Goal: Task Accomplishment & Management: Manage account settings

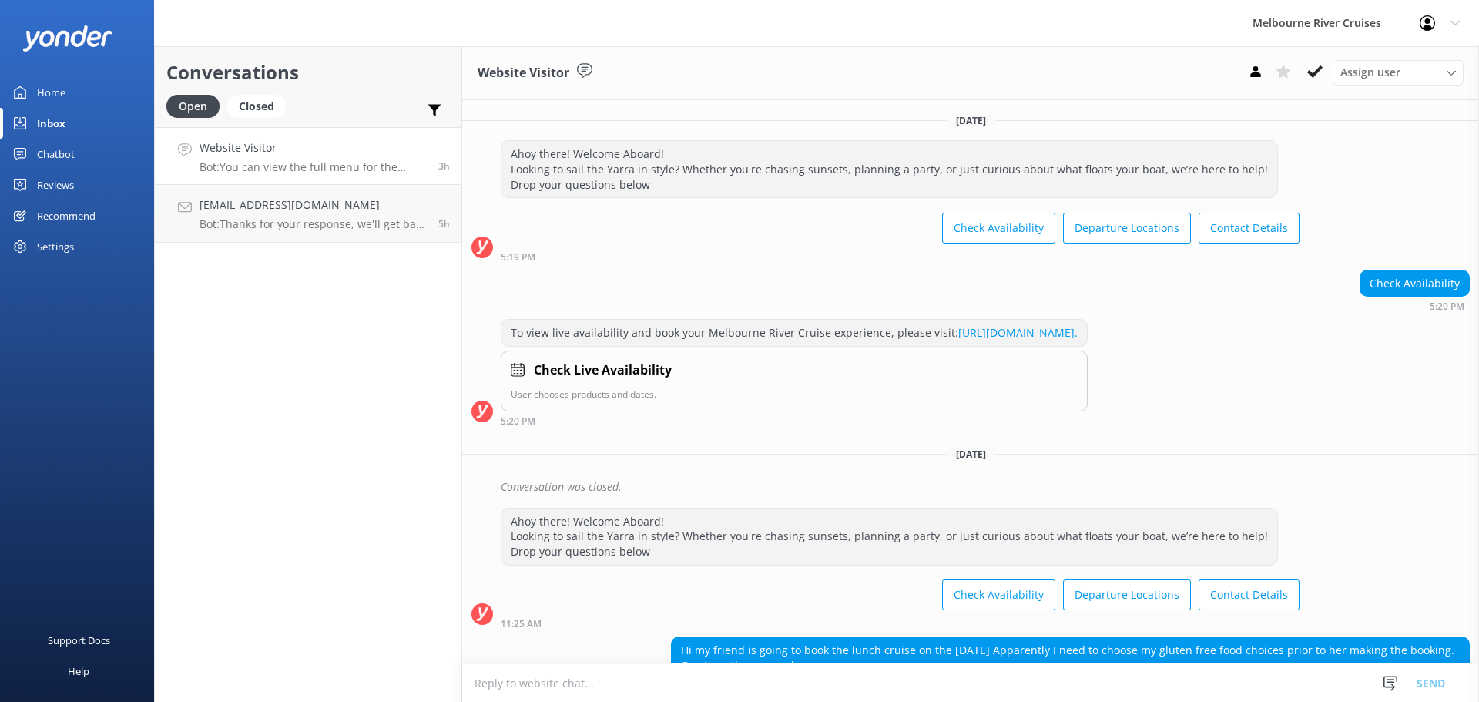
scroll to position [118, 0]
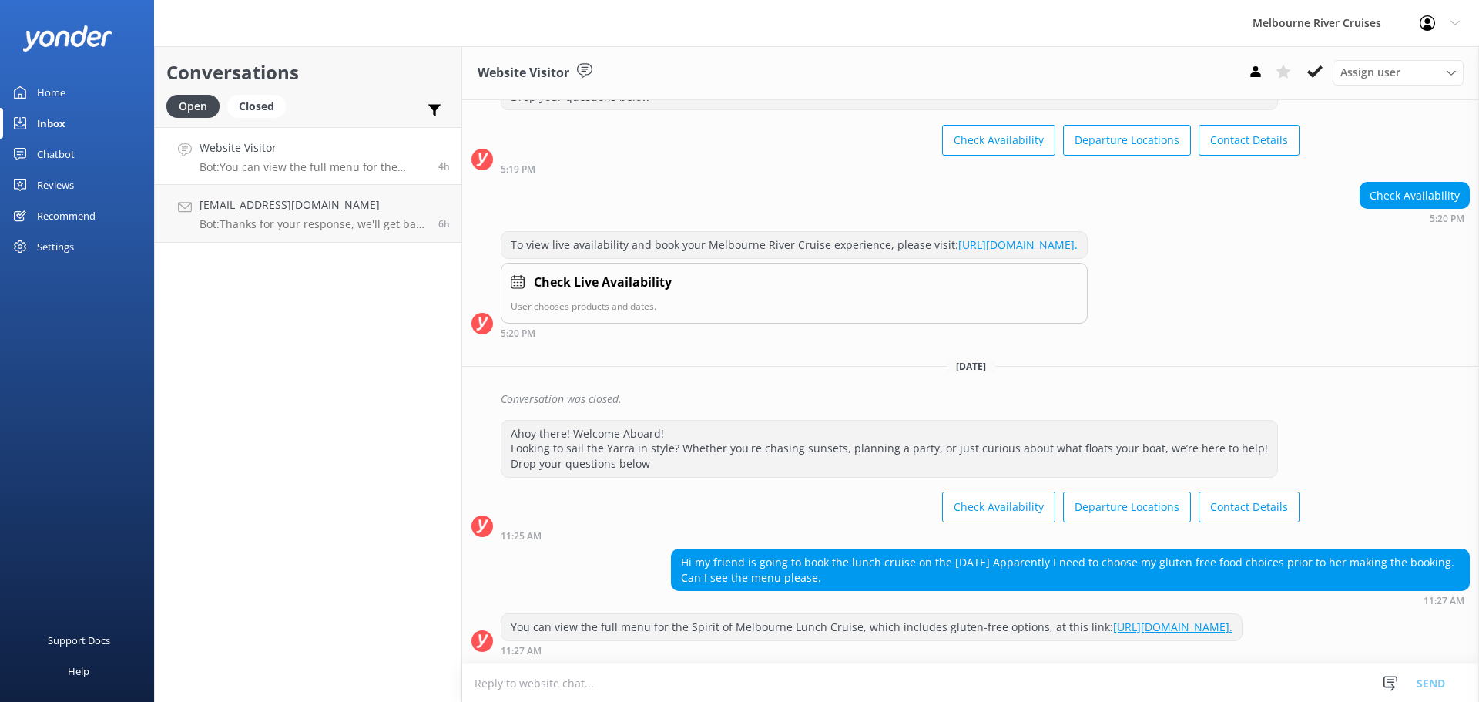
click at [40, 120] on div "Inbox" at bounding box center [51, 123] width 28 height 31
